Goal: Check status: Check status

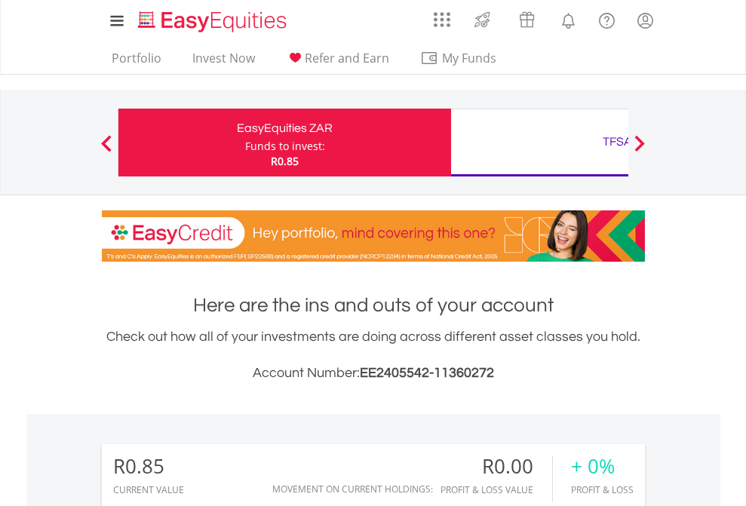
scroll to position [145, 237]
click at [245, 142] on div "Funds to invest:" at bounding box center [285, 146] width 80 height 15
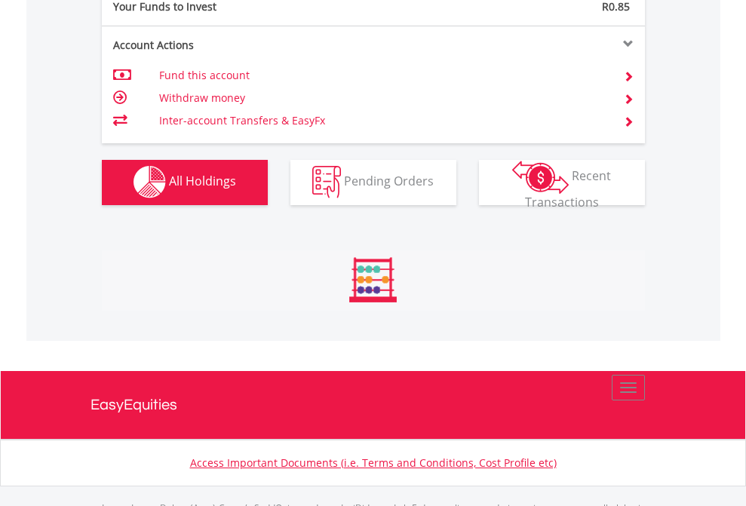
scroll to position [1493, 0]
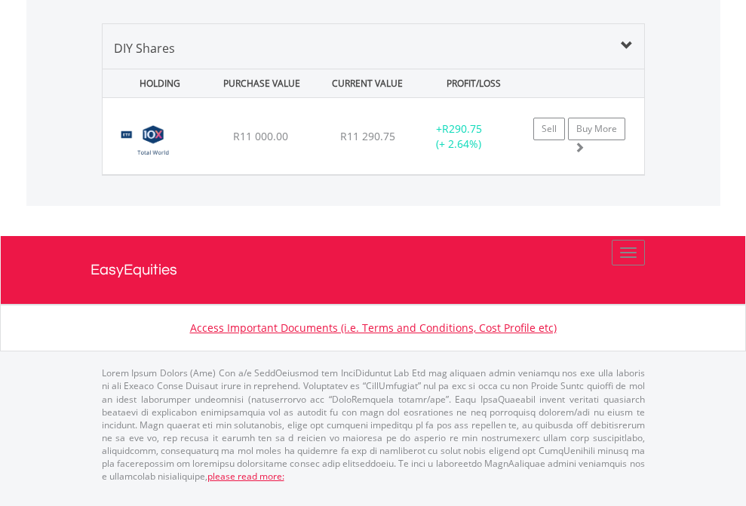
scroll to position [145, 237]
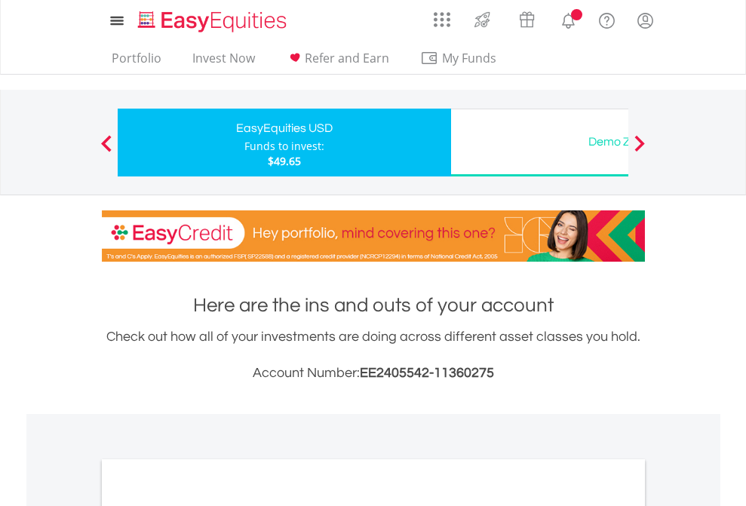
scroll to position [906, 0]
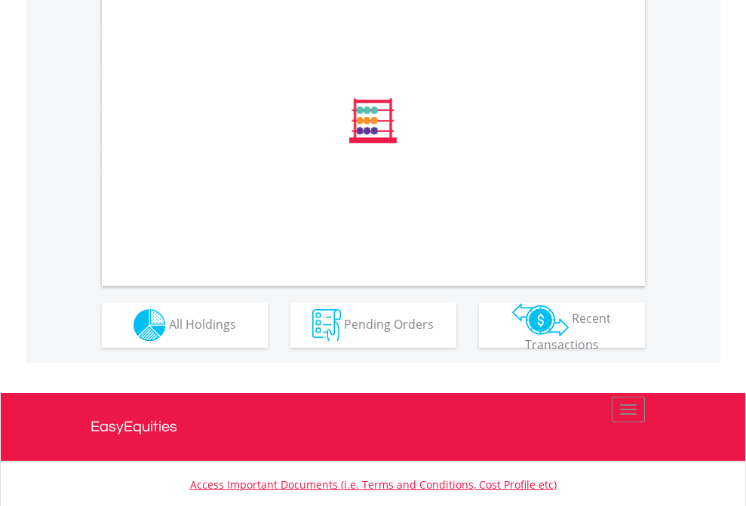
click at [169, 332] on span "All Holdings" at bounding box center [202, 323] width 67 height 17
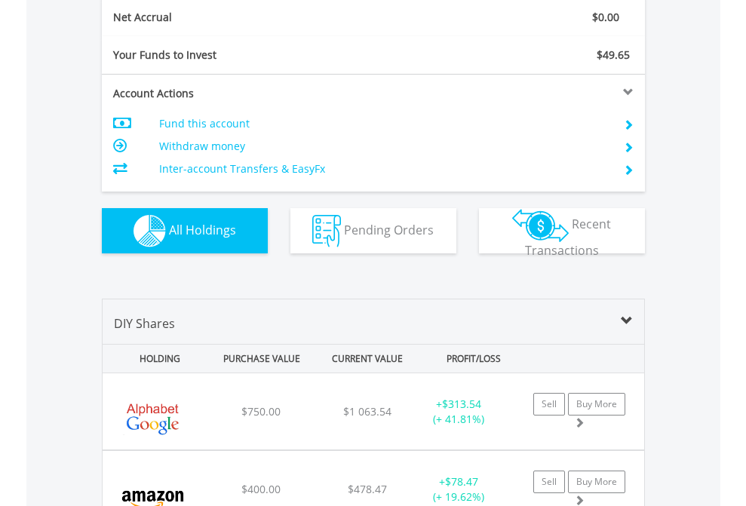
scroll to position [1707, 0]
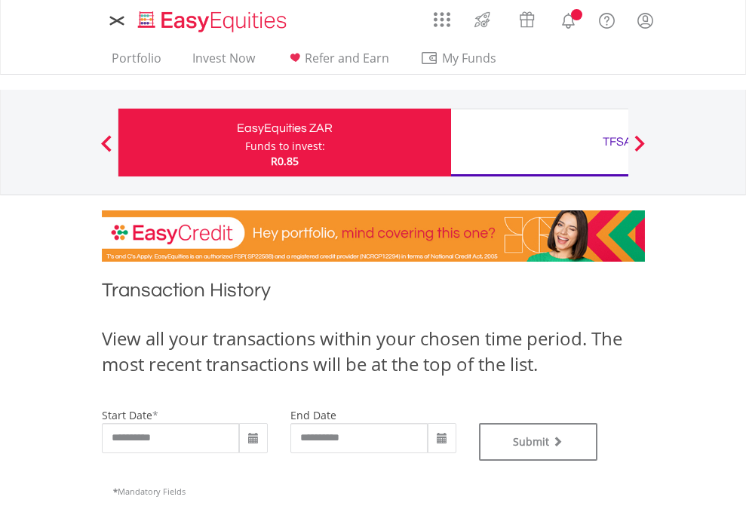
type input "**********"
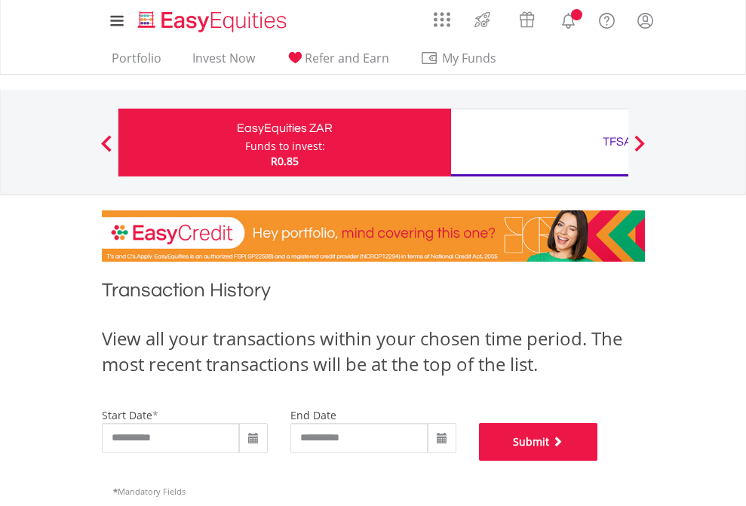
click at [598, 461] on button "Submit" at bounding box center [538, 442] width 119 height 38
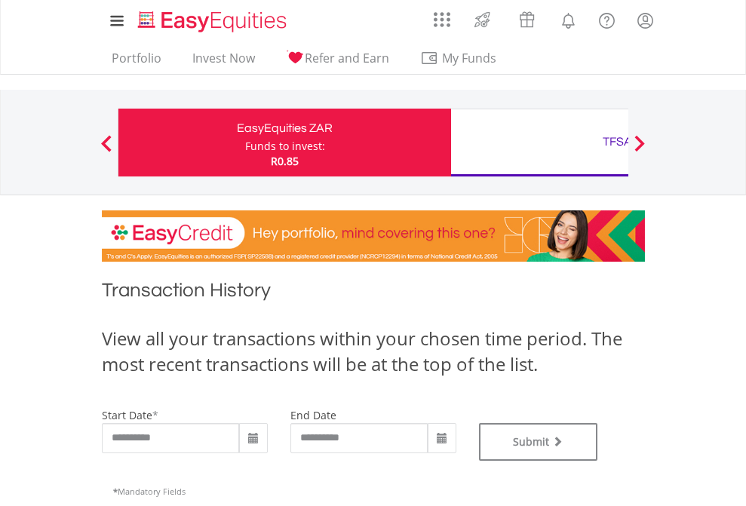
click at [539, 142] on div "TFSA" at bounding box center [617, 141] width 314 height 21
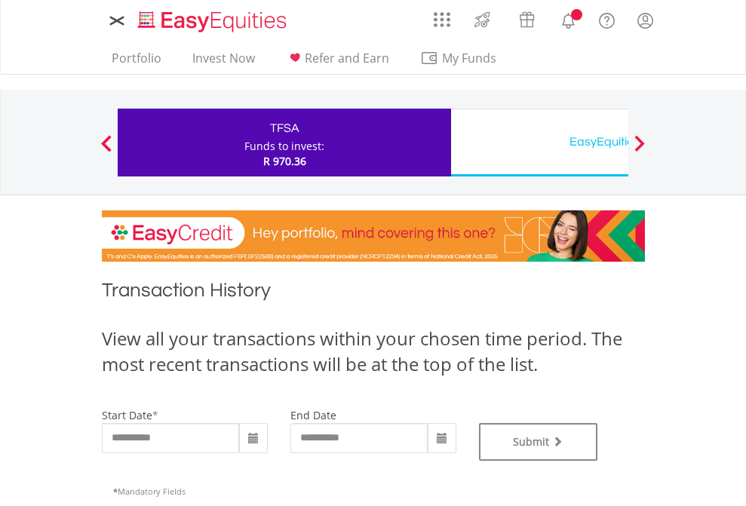
type input "**********"
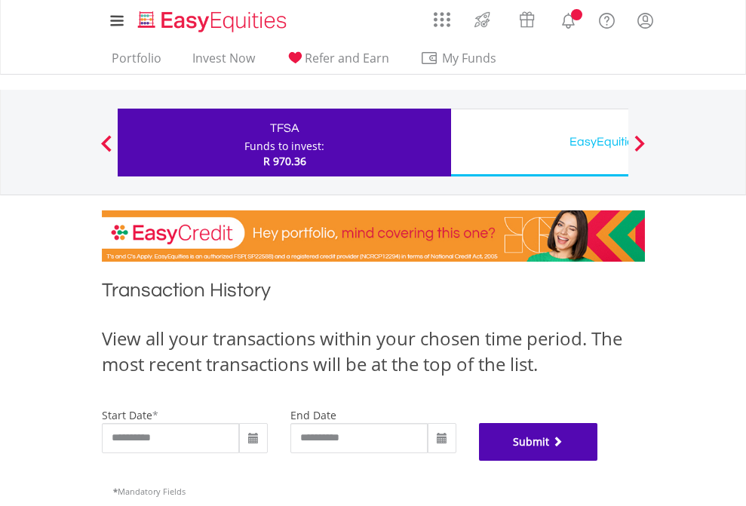
click at [598, 461] on button "Submit" at bounding box center [538, 442] width 119 height 38
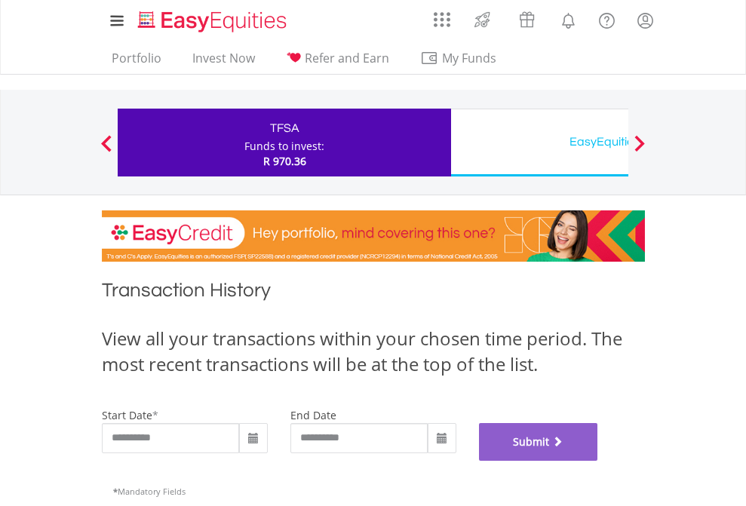
scroll to position [611, 0]
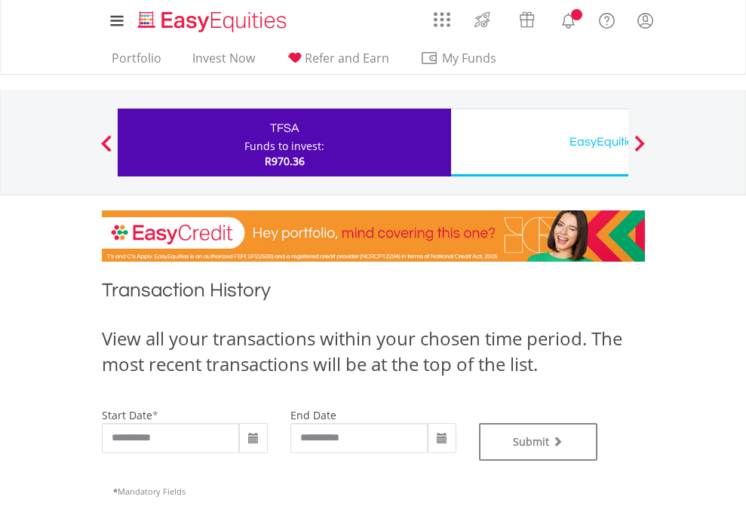
click at [539, 142] on div "EasyEquities USD" at bounding box center [617, 141] width 314 height 21
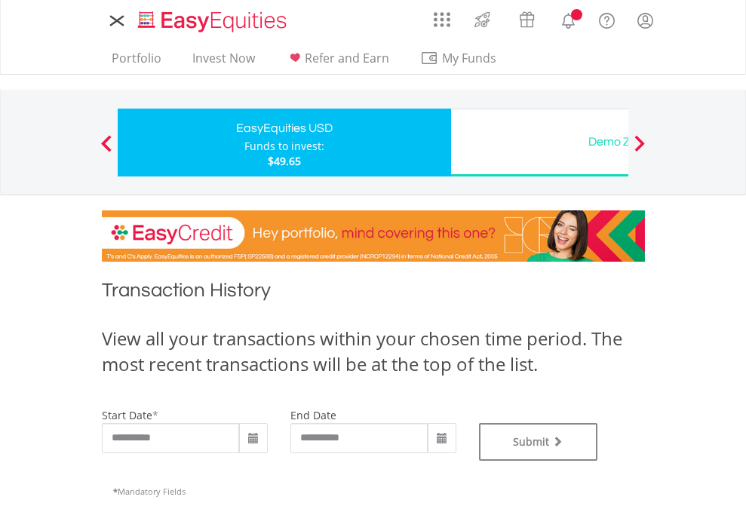
type input "**********"
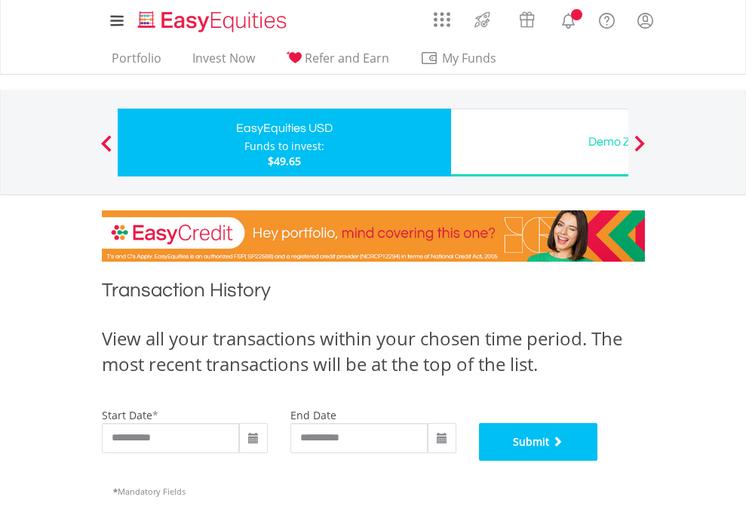
click at [598, 461] on button "Submit" at bounding box center [538, 442] width 119 height 38
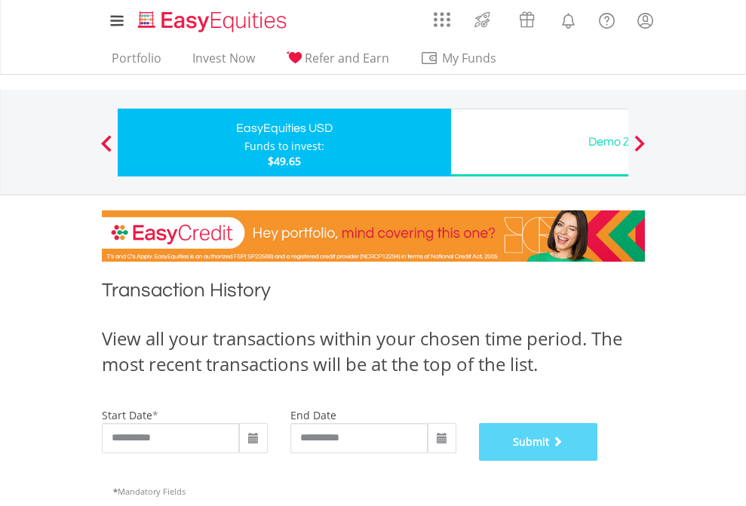
scroll to position [611, 0]
